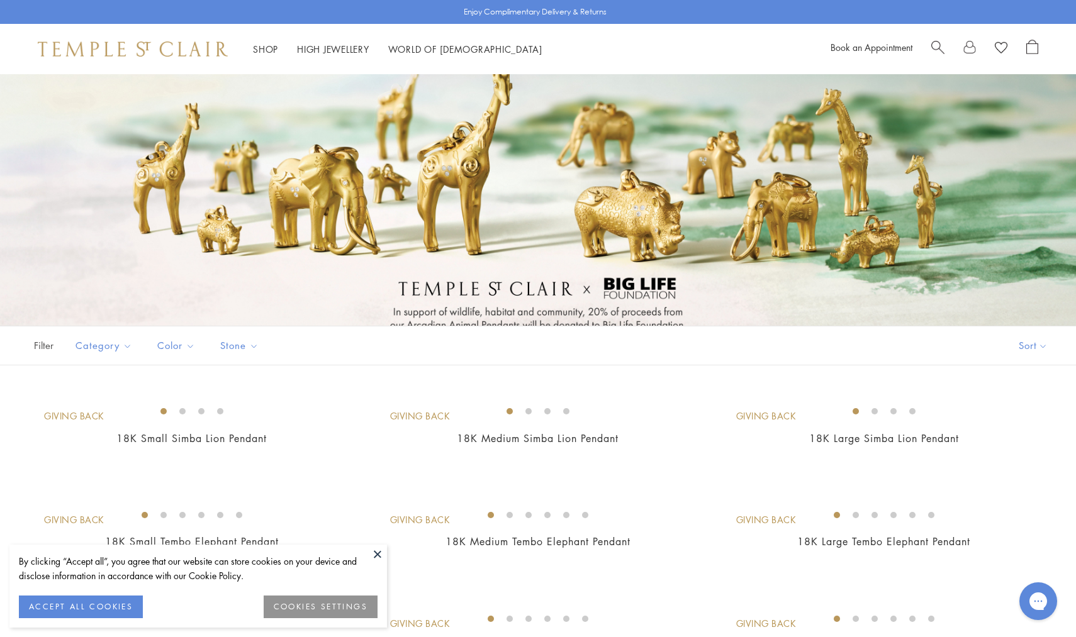
click at [376, 551] on button at bounding box center [377, 554] width 19 height 19
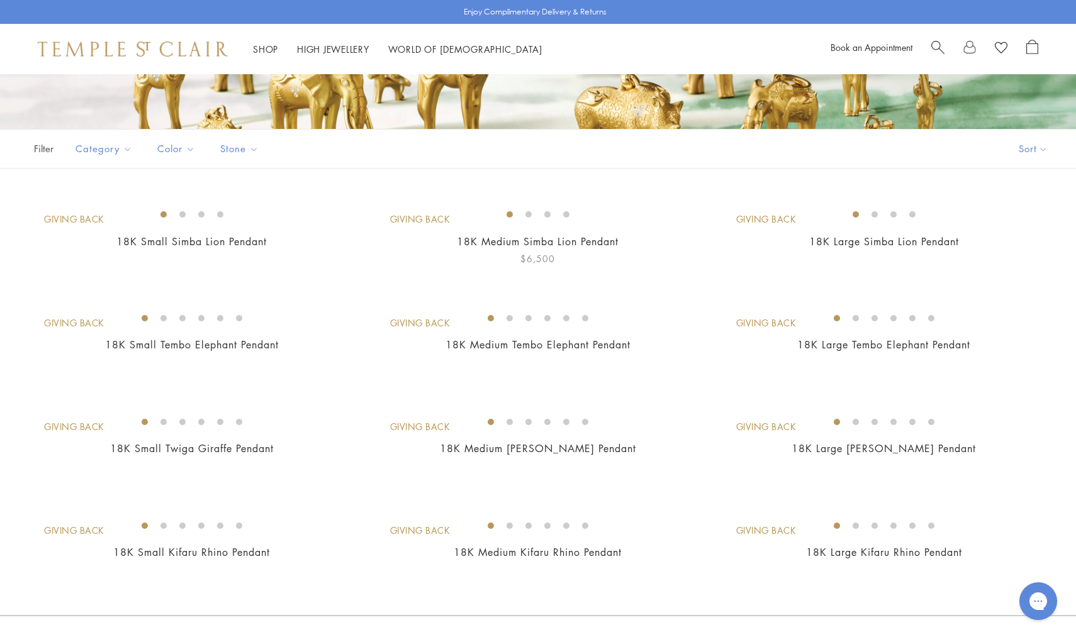
scroll to position [202, 0]
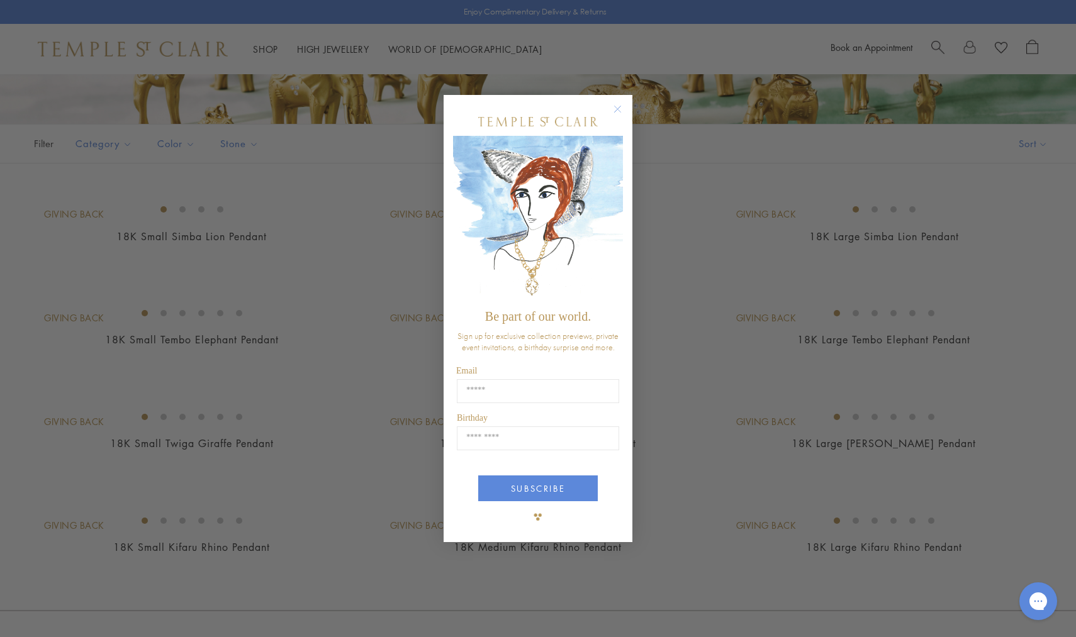
click at [618, 109] on icon "Close dialog" at bounding box center [618, 109] width 6 height 6
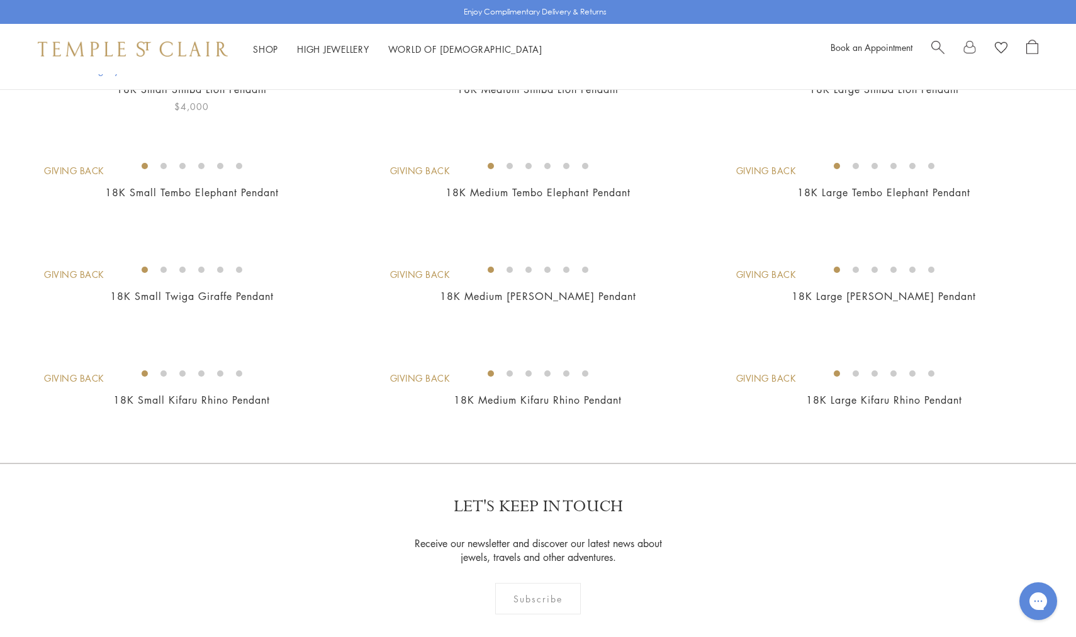
scroll to position [379, 0]
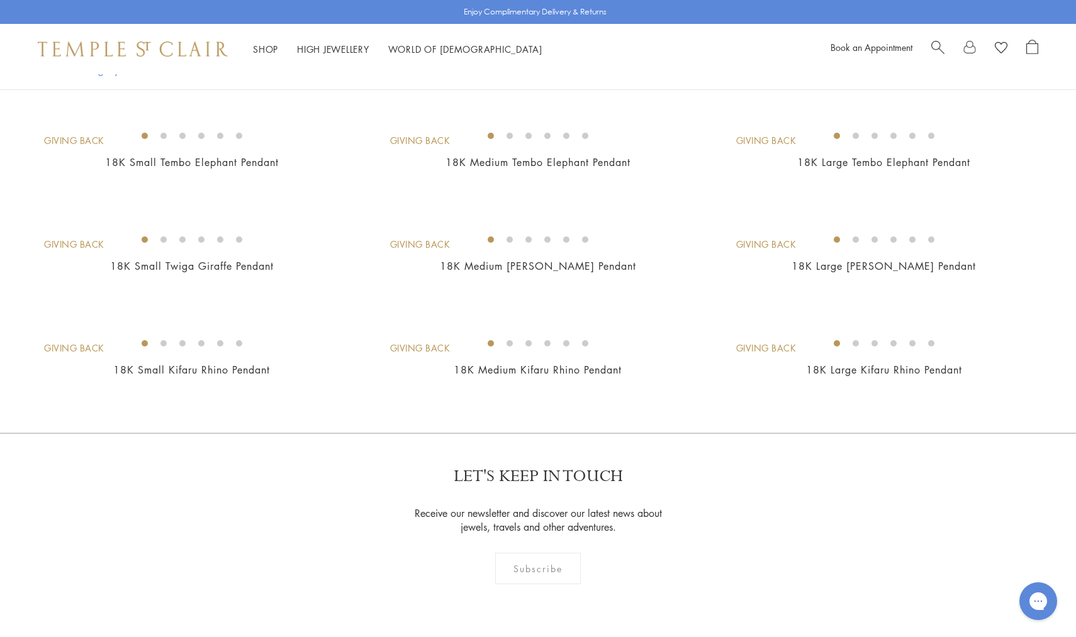
click at [864, 66] on link "18K Large Simba Lion Pendant" at bounding box center [884, 59] width 150 height 14
click at [0, 0] on img at bounding box center [0, 0] width 0 height 0
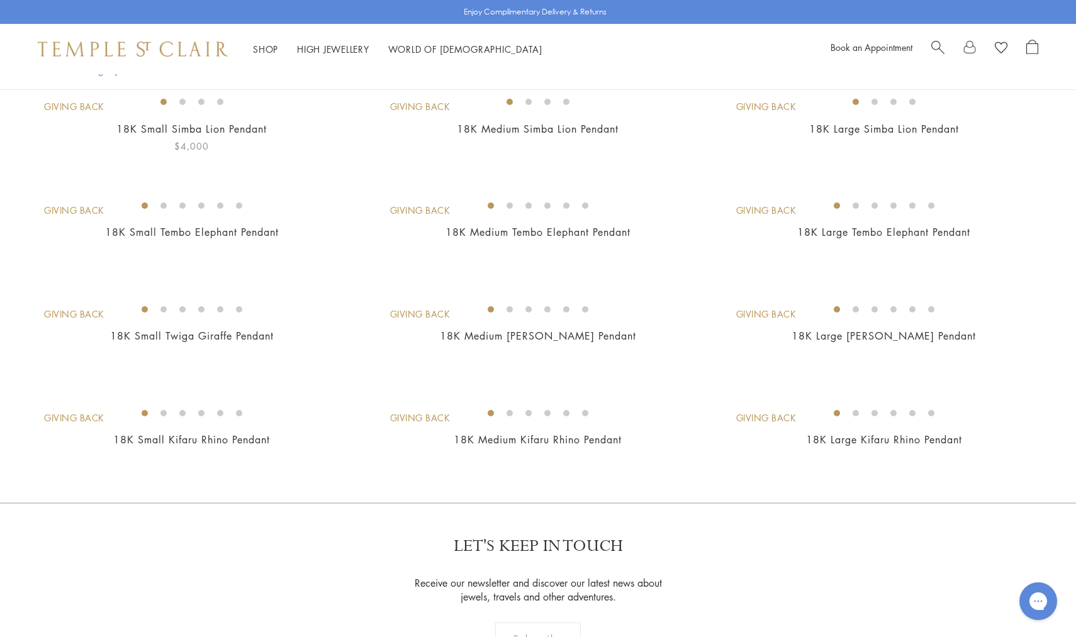
scroll to position [309, 0]
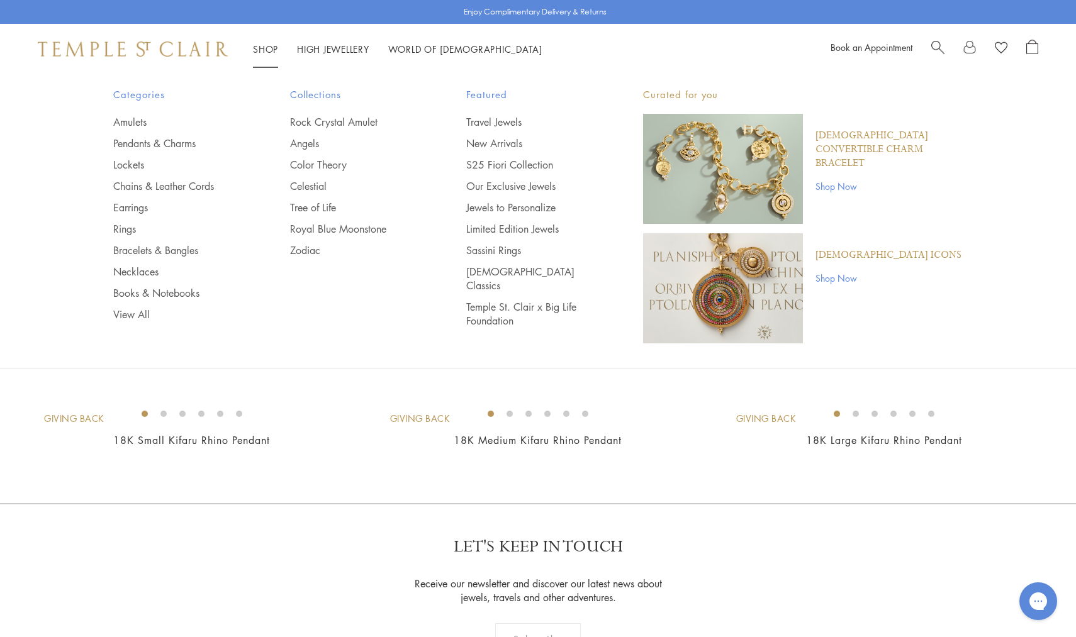
click at [839, 179] on link "Shop Now" at bounding box center [888, 186] width 147 height 14
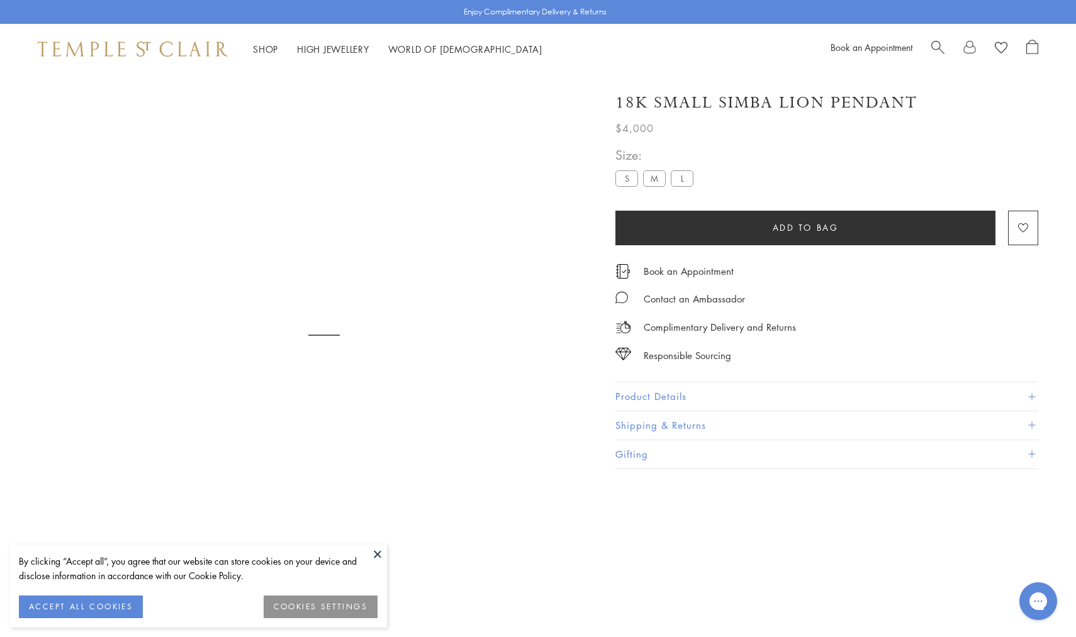
scroll to position [74, 0]
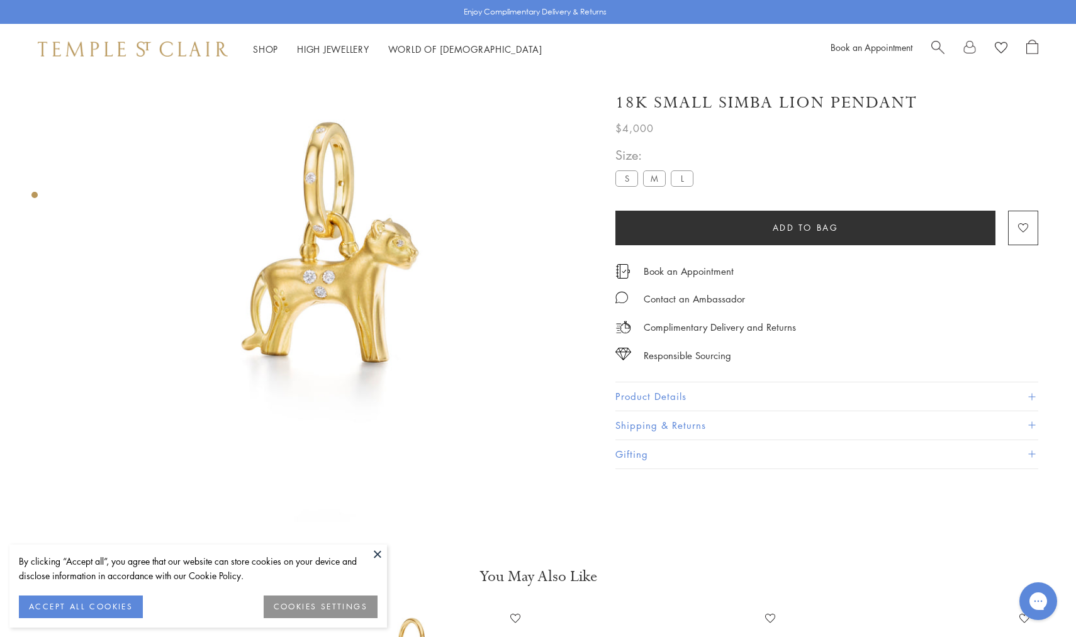
click at [1029, 388] on button "Product Details" at bounding box center [826, 397] width 423 height 28
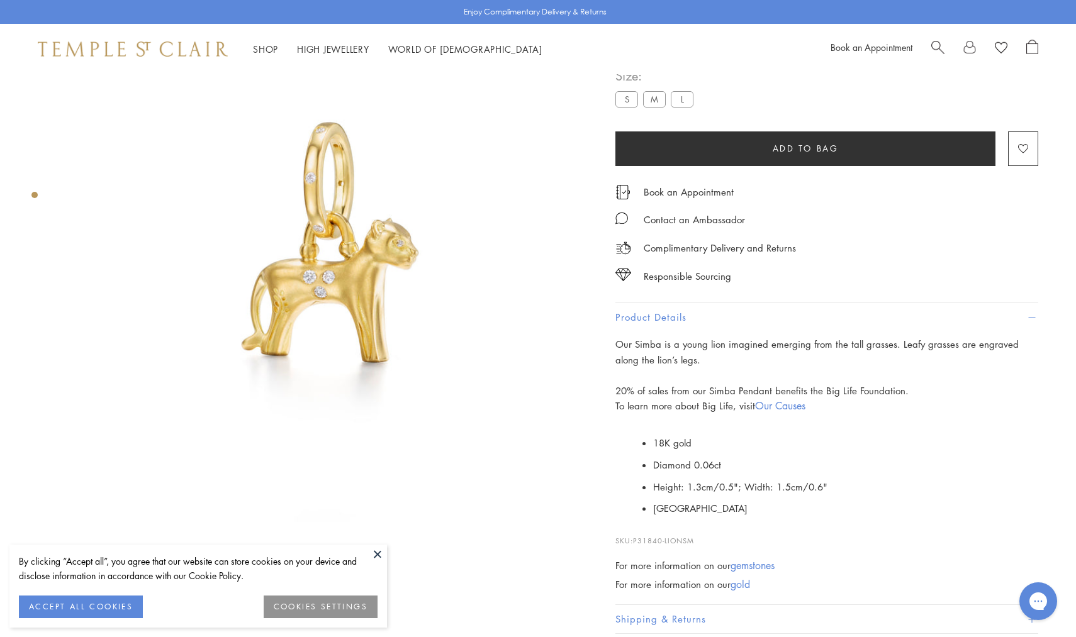
click at [71, 610] on button "ACCEPT ALL COOKIES" at bounding box center [81, 607] width 124 height 23
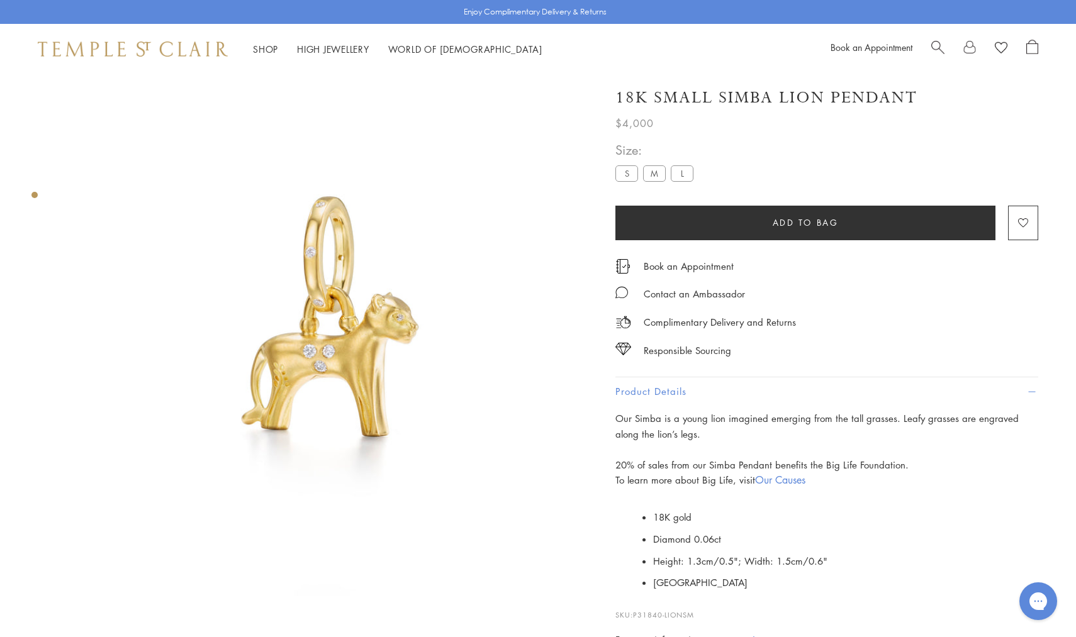
scroll to position [0, 0]
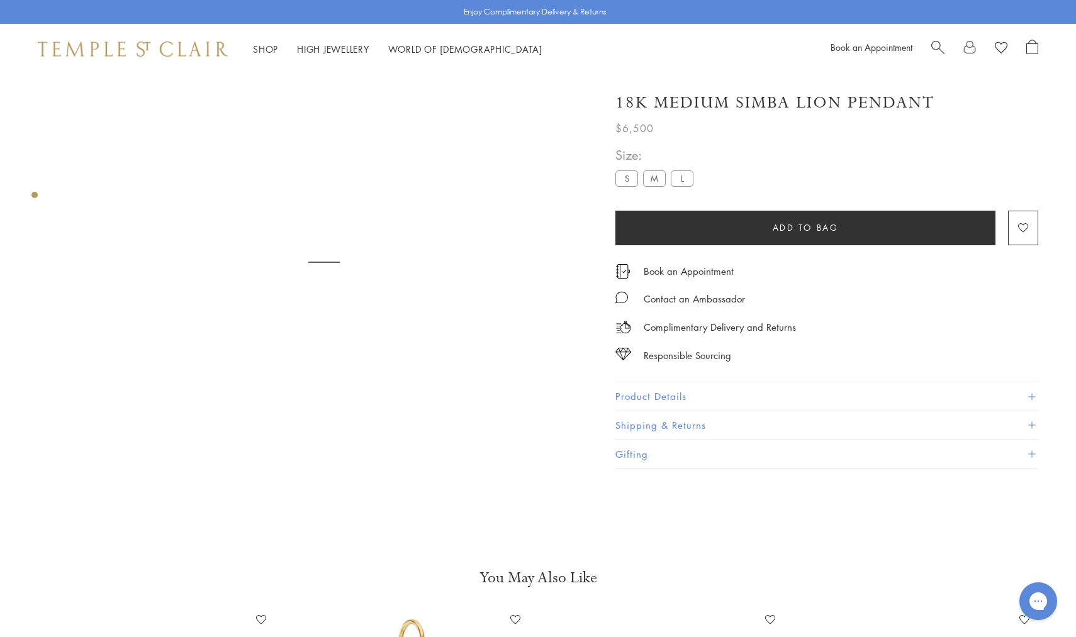
scroll to position [74, 0]
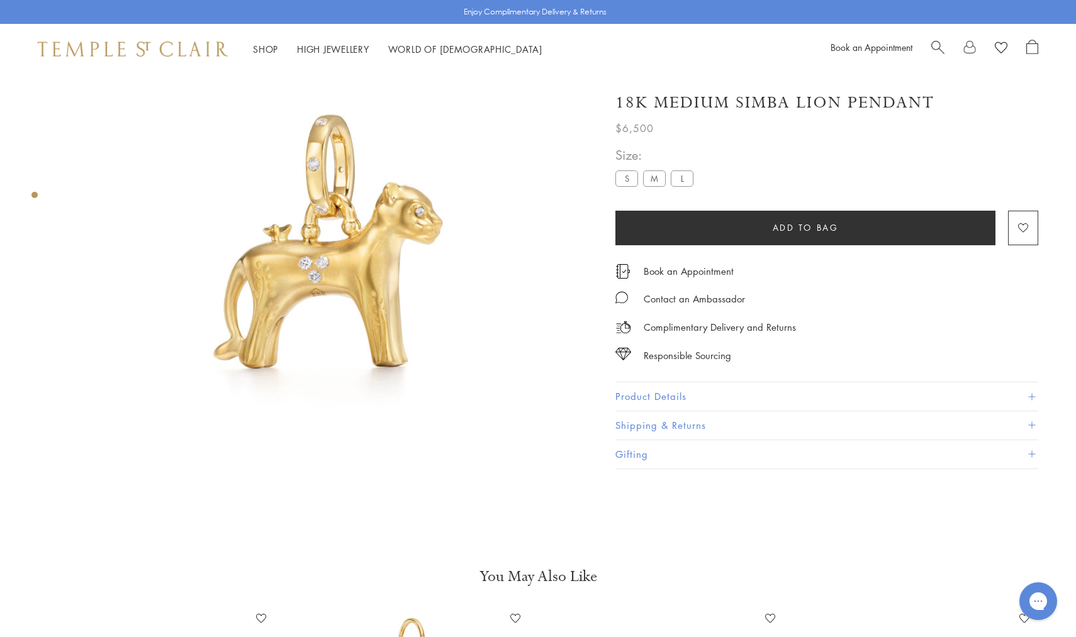
click at [661, 388] on button "Product Details" at bounding box center [826, 397] width 423 height 28
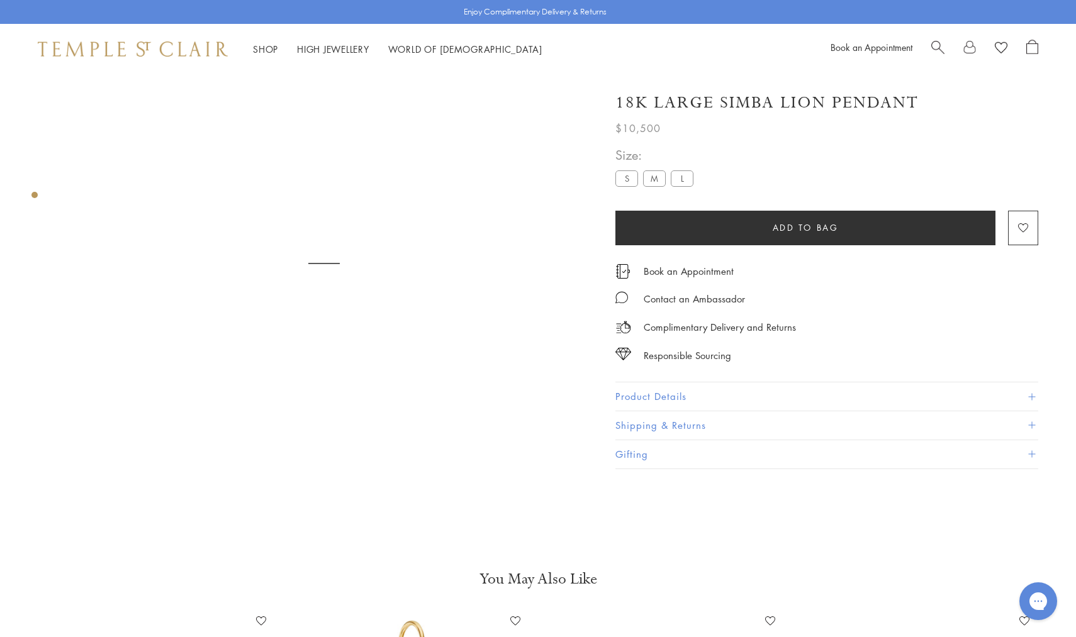
scroll to position [74, 0]
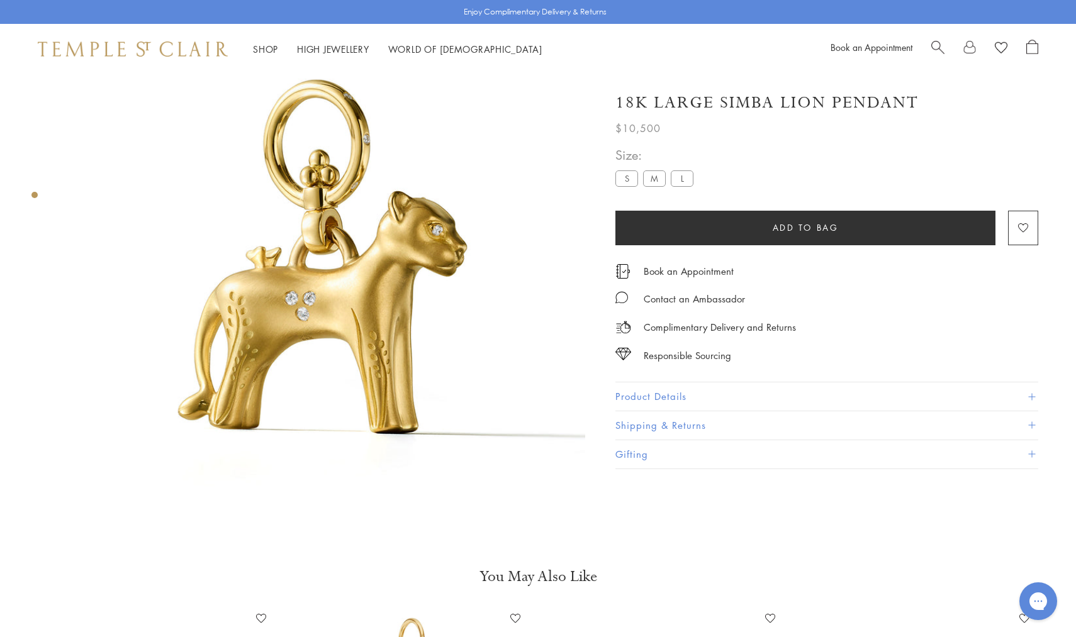
click at [676, 398] on button "Product Details" at bounding box center [826, 397] width 423 height 28
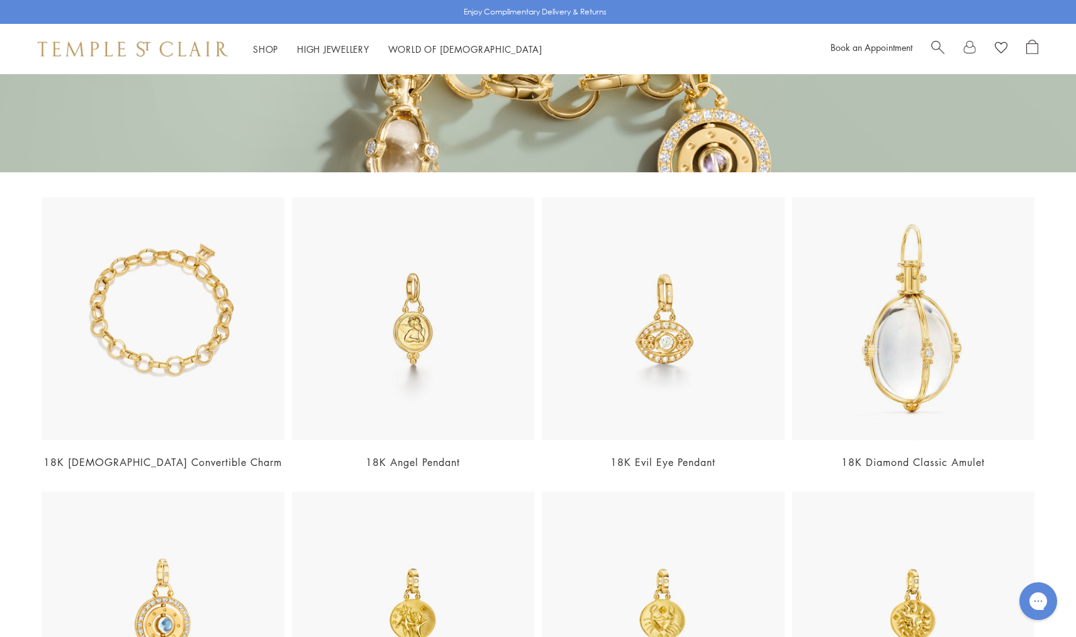
scroll to position [328, 0]
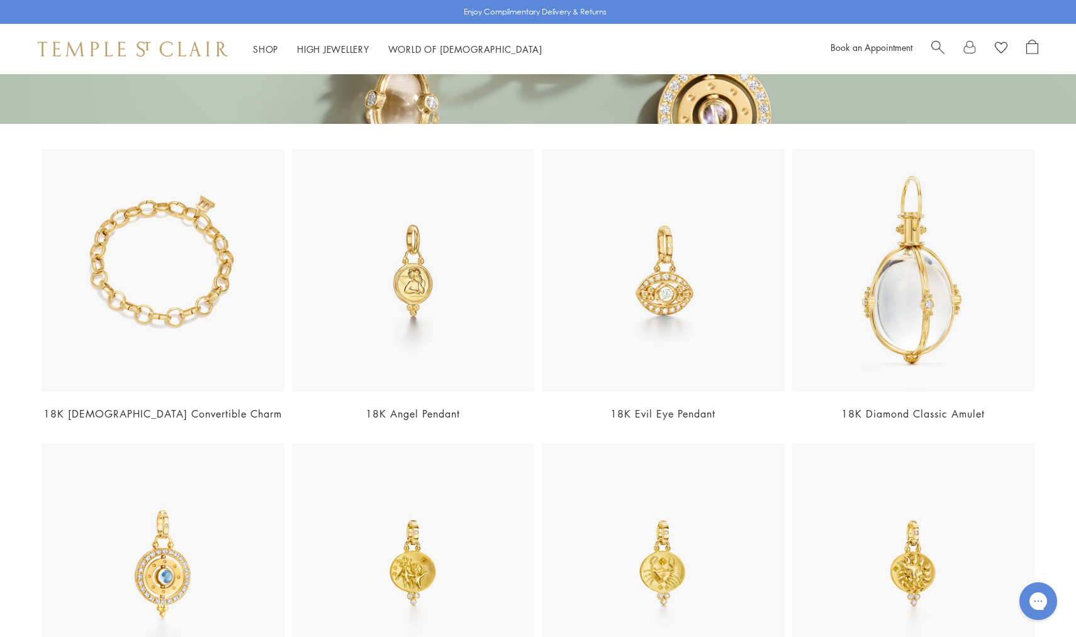
click at [215, 227] on img at bounding box center [163, 270] width 243 height 243
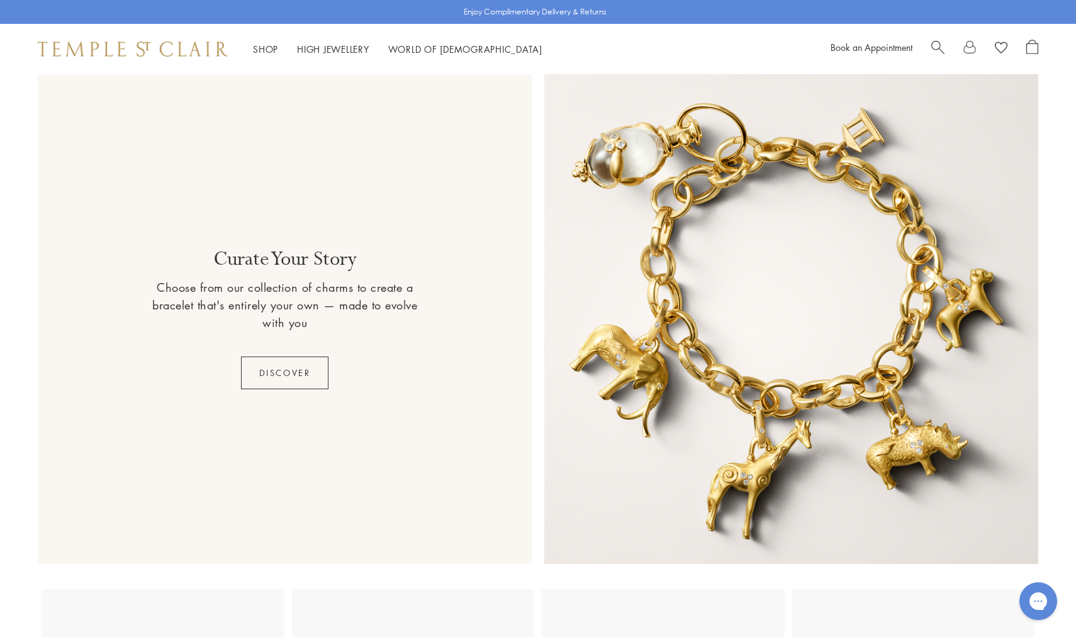
scroll to position [3184, 0]
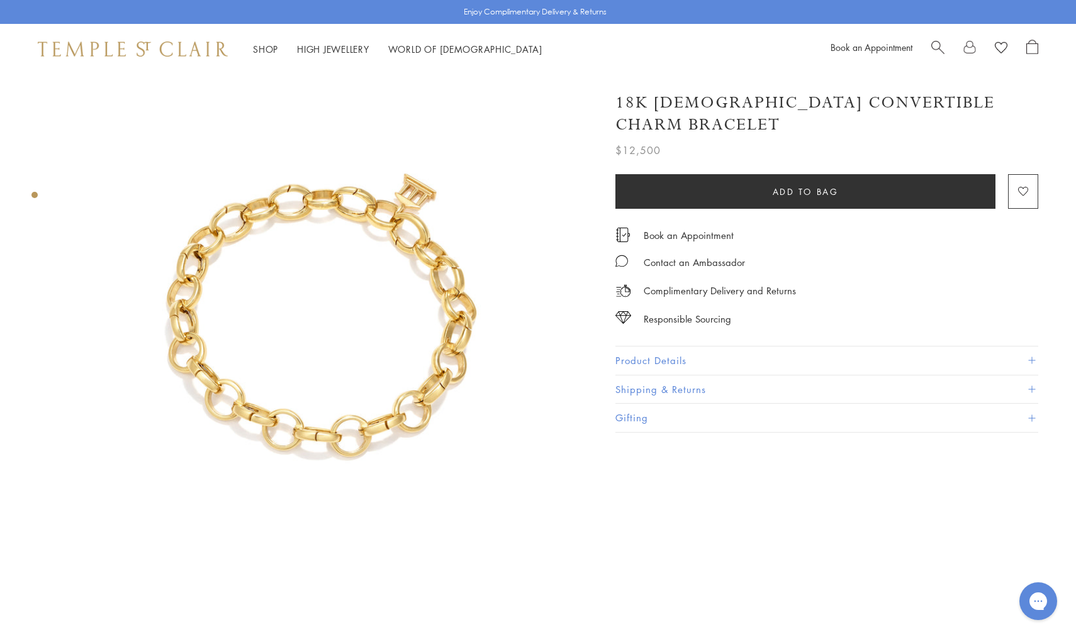
click at [651, 347] on button "Product Details" at bounding box center [826, 361] width 423 height 28
